Goal: Complete application form

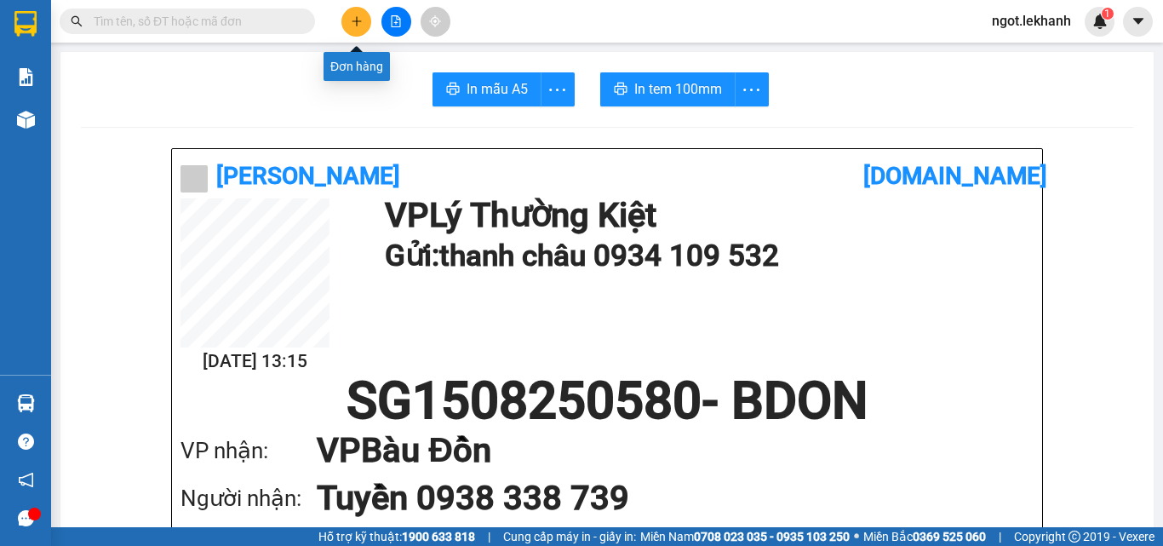
click at [363, 18] on button at bounding box center [356, 22] width 30 height 30
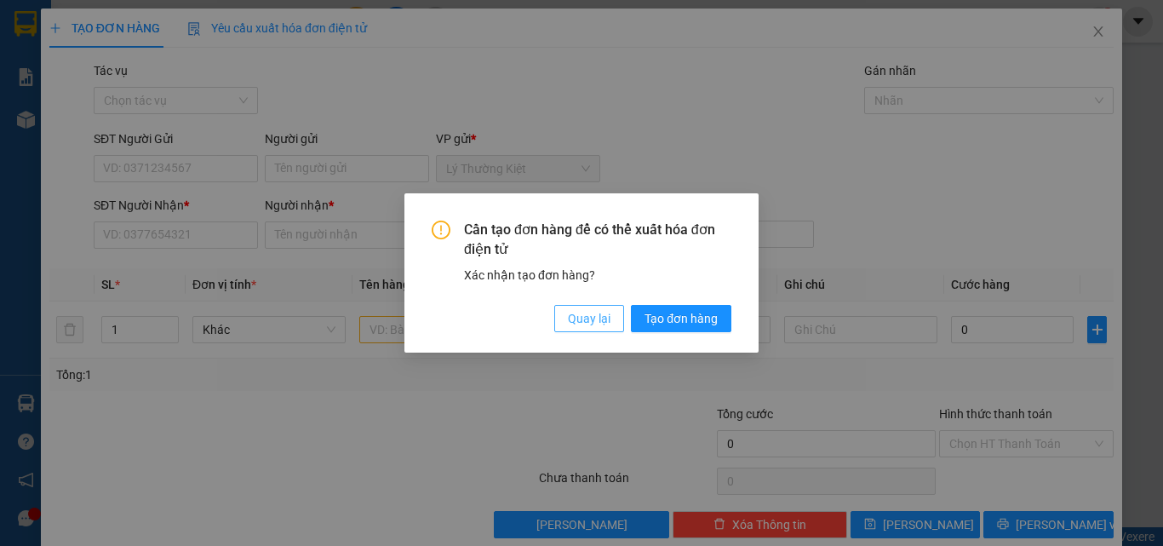
click at [602, 321] on span "Quay lại" at bounding box center [589, 318] width 43 height 19
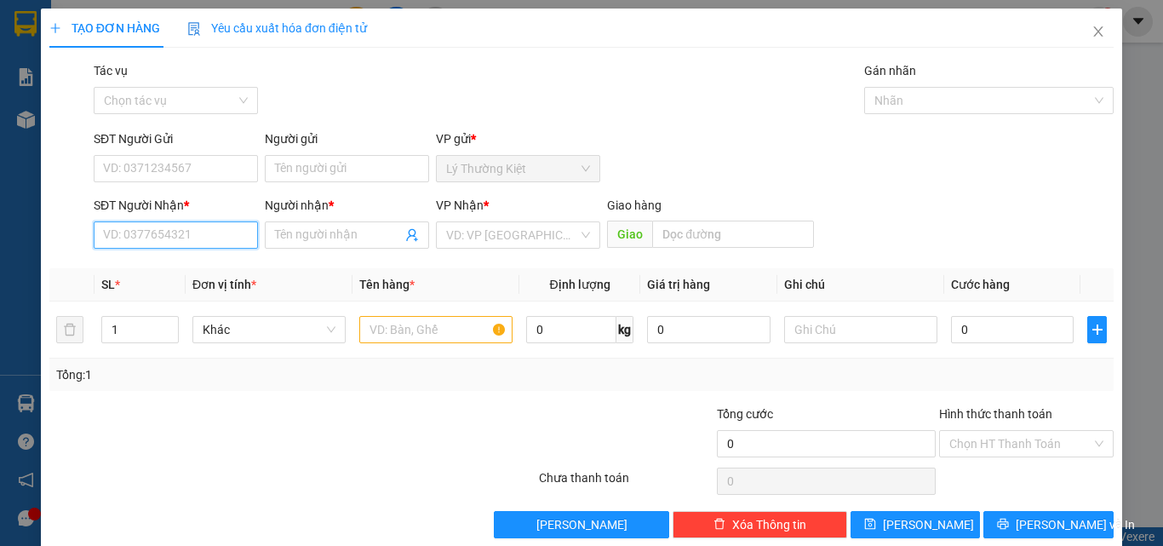
click at [230, 243] on input "SĐT Người Nhận *" at bounding box center [176, 234] width 164 height 27
type input "0907907379"
click at [165, 267] on div "0907907379 - TRÍ HOÀNG" at bounding box center [174, 269] width 142 height 19
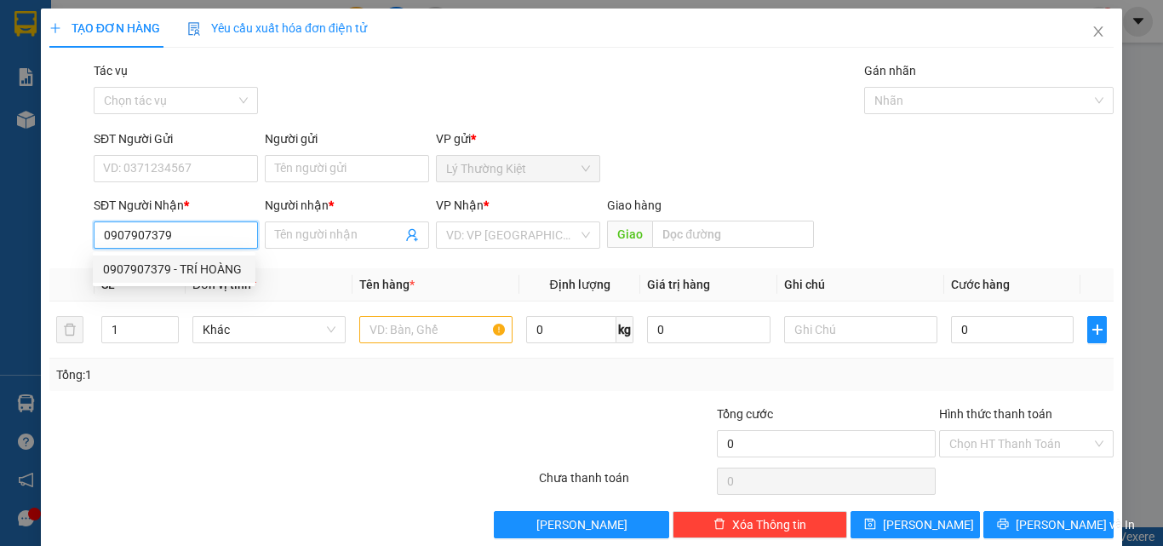
type input "TRÍ HOÀNG"
type input "30.000"
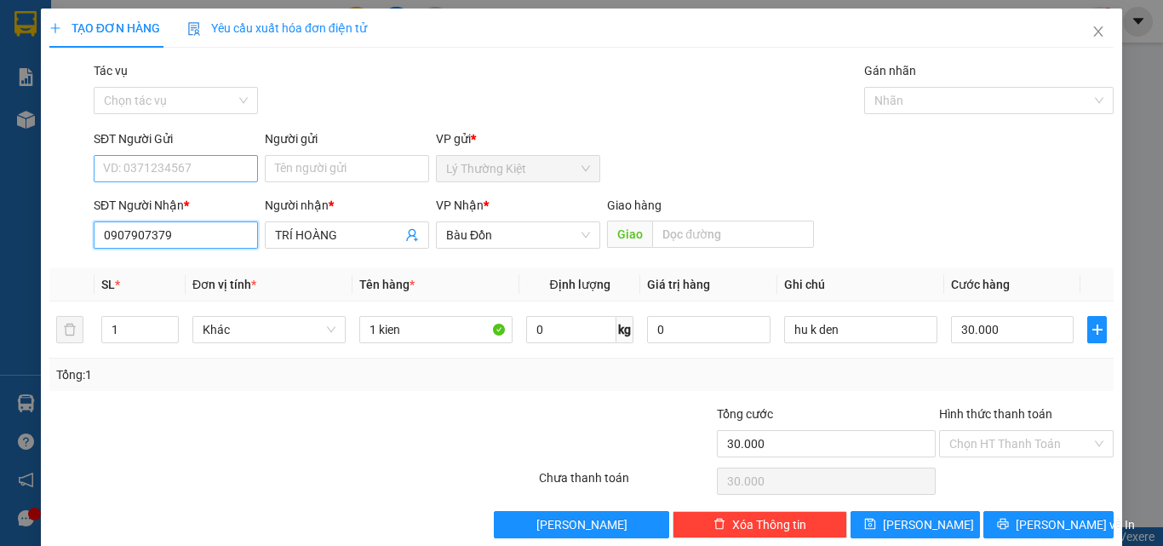
type input "0907907379"
click at [170, 170] on input "SĐT Người Gửi" at bounding box center [176, 168] width 164 height 27
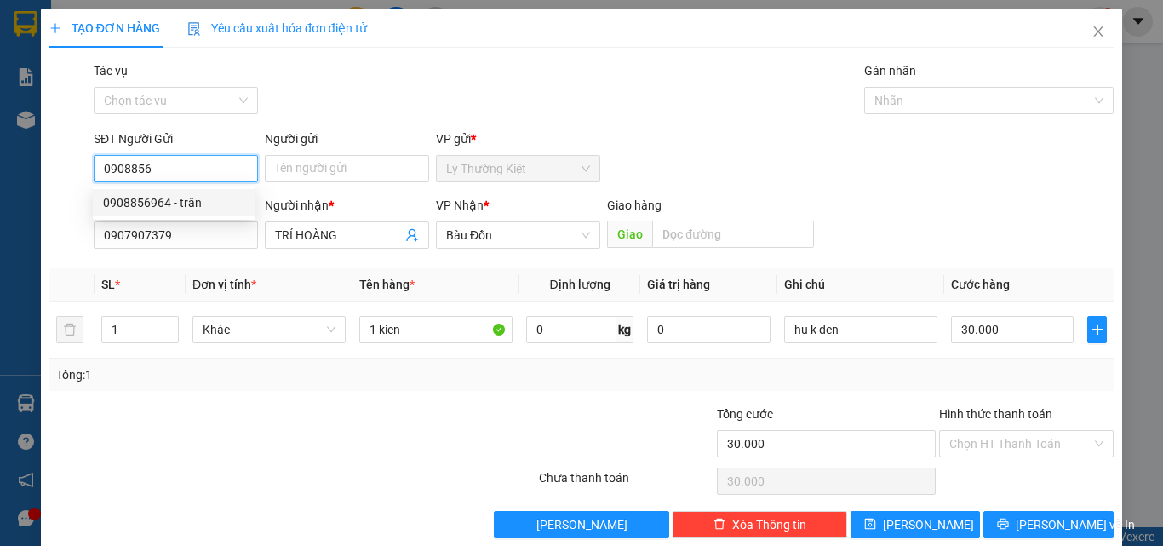
click at [158, 201] on div "0908856964 - trân" at bounding box center [174, 202] width 142 height 19
type input "0908856964"
type input "trân"
type input "120.000"
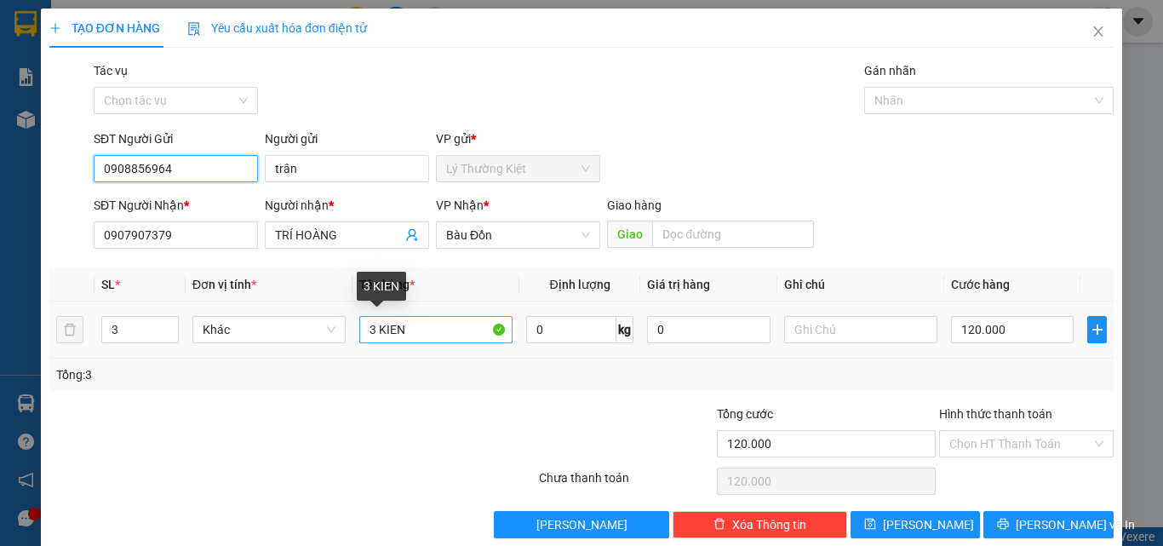
type input "0908856964"
click at [407, 335] on input "3 KIEN" at bounding box center [435, 329] width 153 height 27
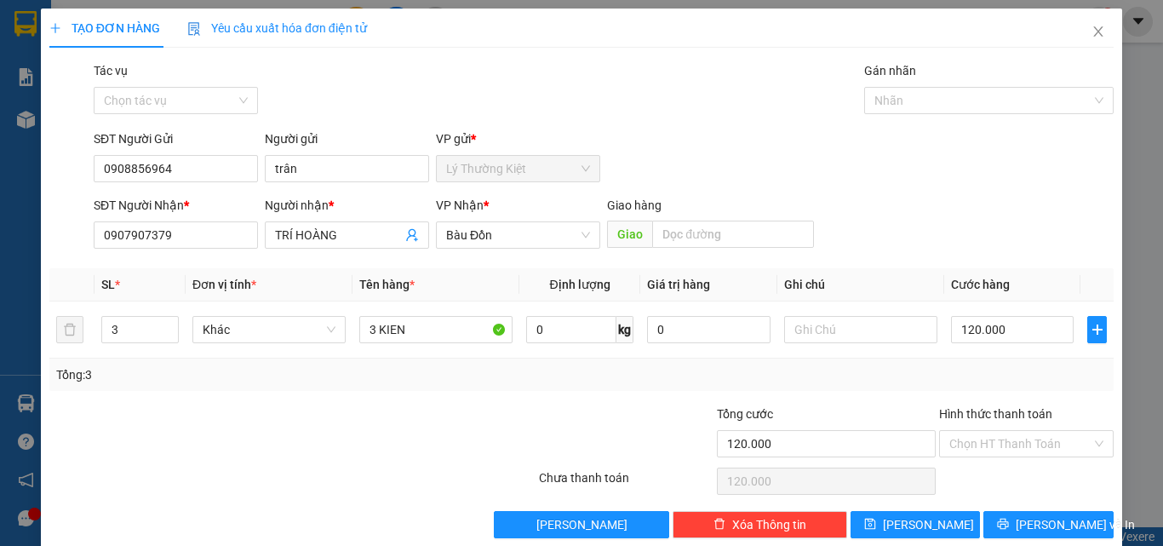
click at [945, 381] on div "Tổng: 3" at bounding box center [581, 374] width 1050 height 19
click at [983, 329] on input "120.000" at bounding box center [1012, 329] width 123 height 27
type input "1"
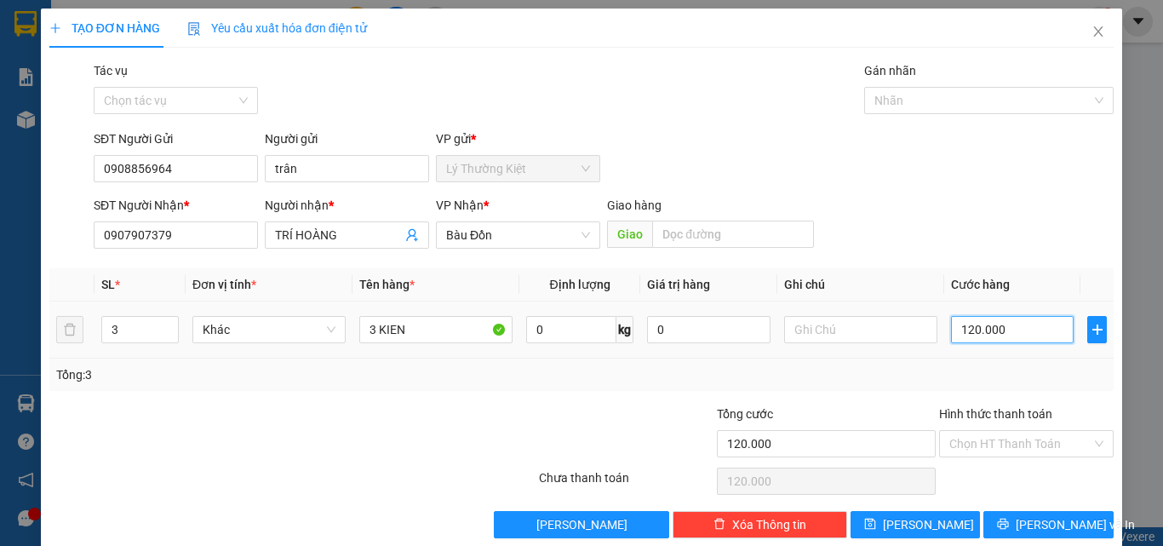
type input "1"
type input "15"
type input "150"
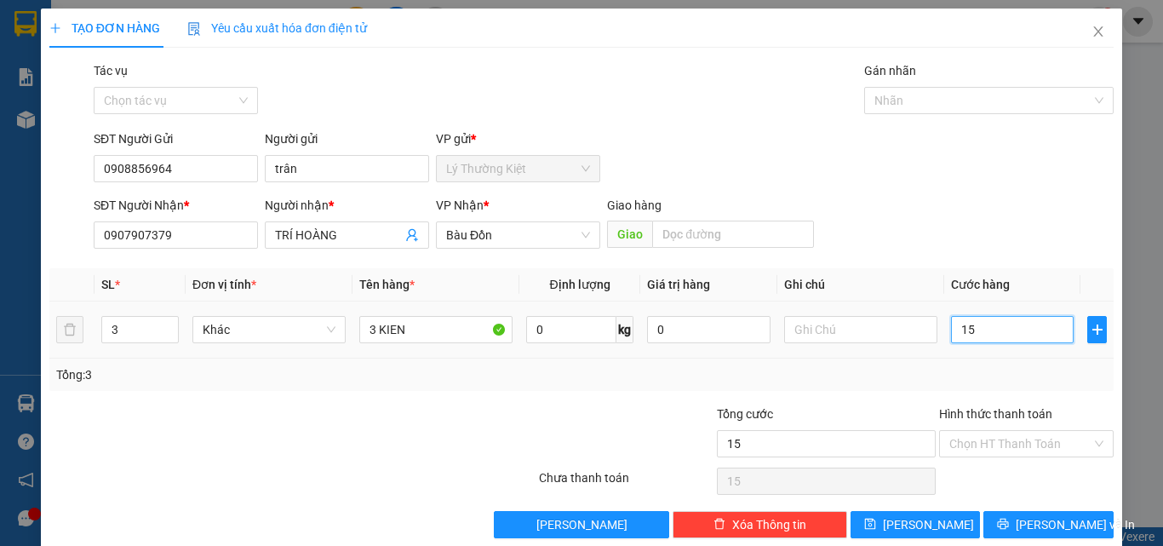
type input "150"
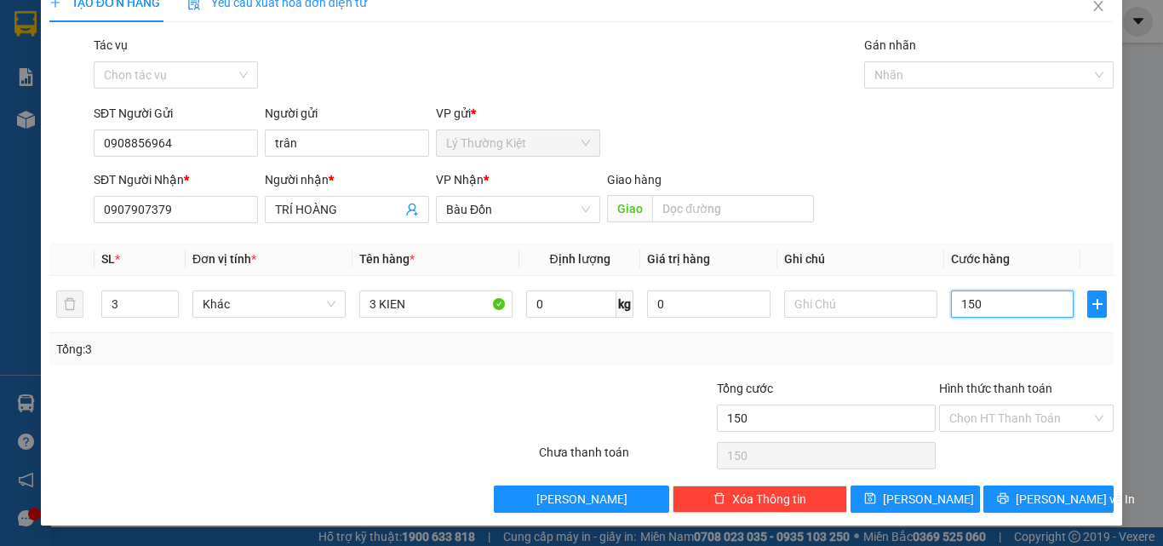
type input "150"
type input "150.000"
click at [924, 204] on div "SĐT Người Nhận * 0907907379 Người nhận * TRÍ HOÀNG VP Nhận * Bàu Đồn Giao hàng …" at bounding box center [603, 200] width 1027 height 60
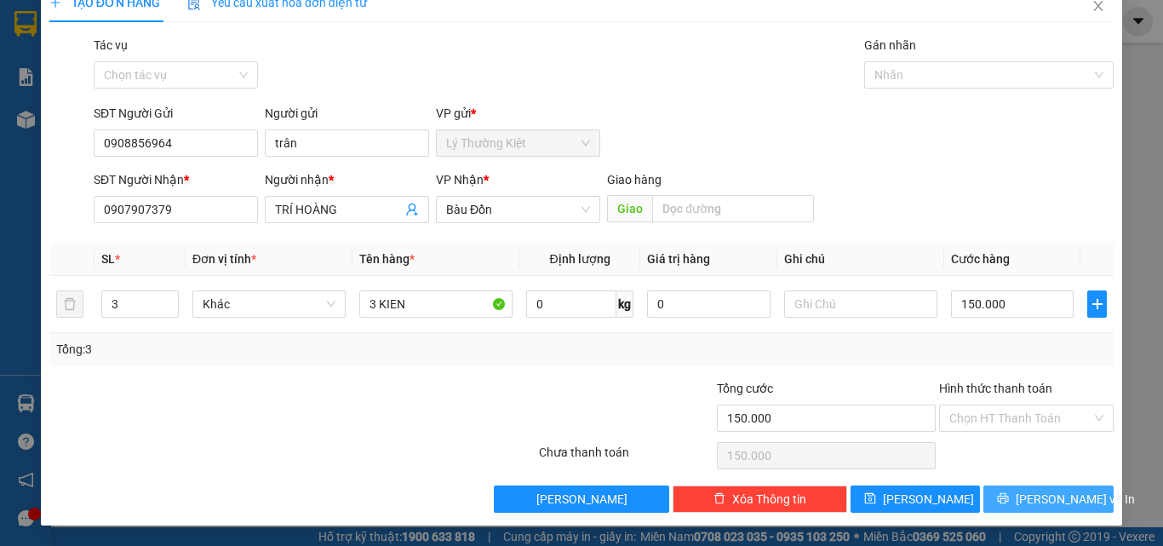
click at [1084, 501] on button "[PERSON_NAME] và In" at bounding box center [1048, 498] width 130 height 27
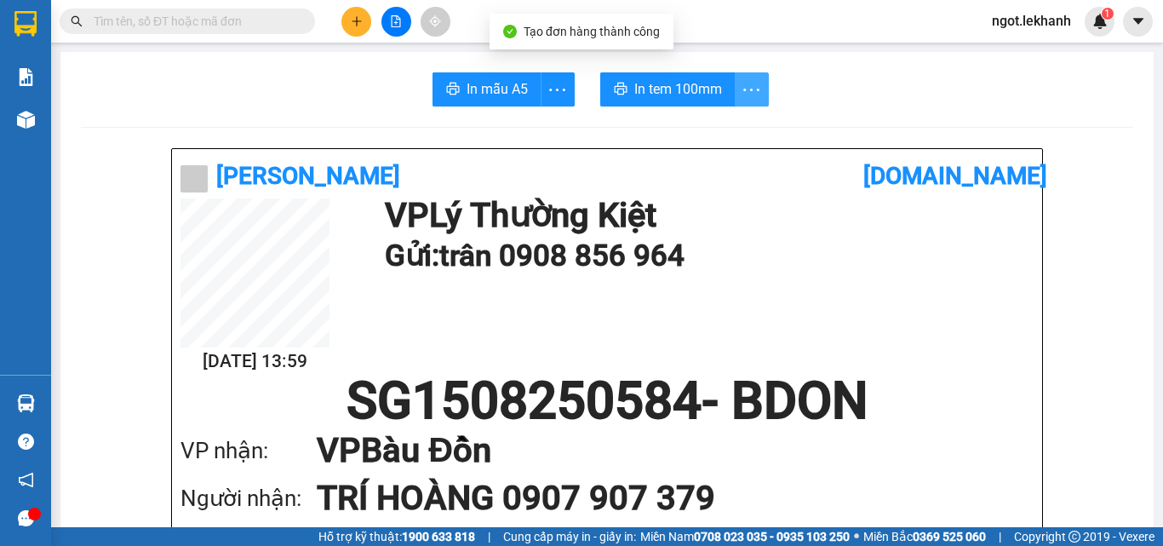
click at [747, 79] on icon "more" at bounding box center [751, 89] width 21 height 21
drag, startPoint x: 747, startPoint y: 79, endPoint x: 747, endPoint y: 91, distance: 11.9
click at [747, 79] on icon "more" at bounding box center [751, 89] width 21 height 21
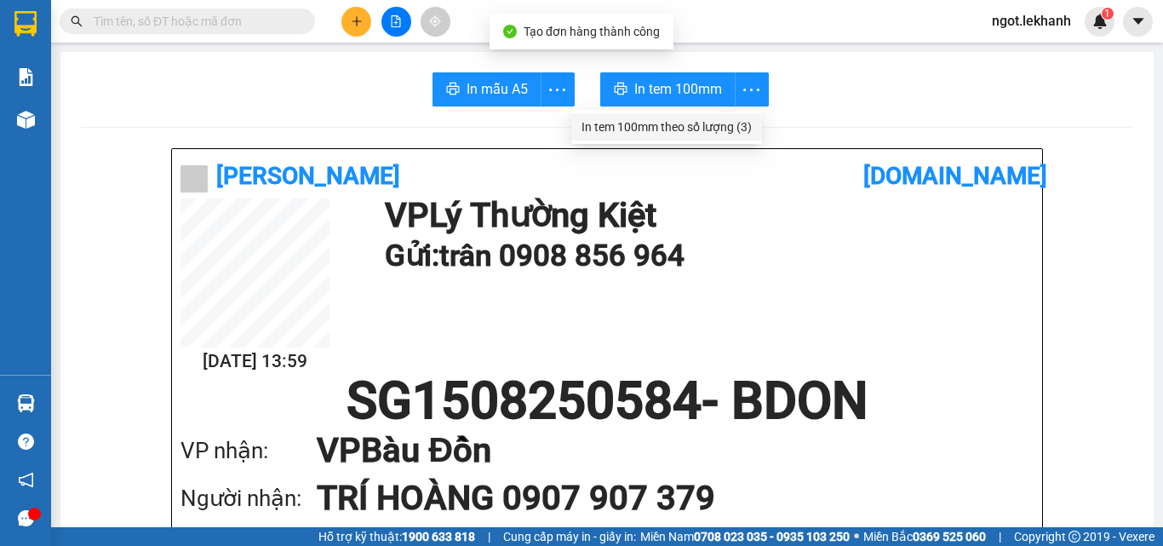
click at [743, 129] on div "In tem 100mm theo số lượng (3)" at bounding box center [666, 126] width 170 height 19
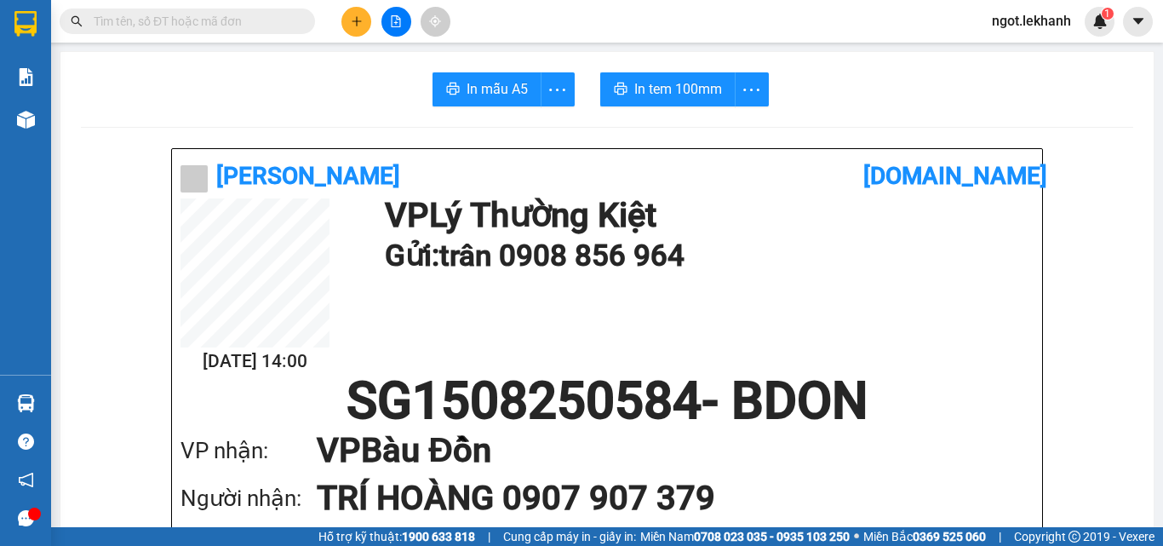
scroll to position [170, 0]
